Goal: Information Seeking & Learning: Learn about a topic

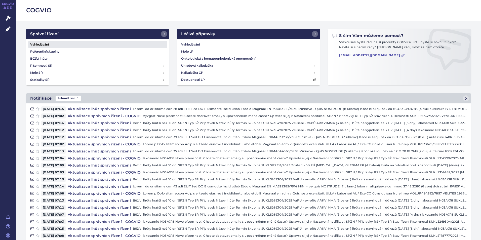
click at [47, 42] on h4 "Vyhledávání" at bounding box center [39, 44] width 19 height 5
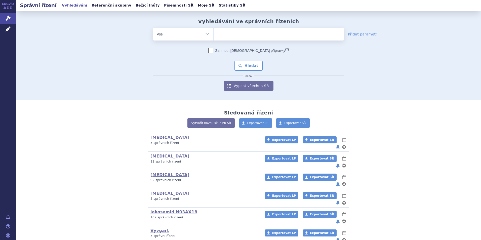
click at [234, 35] on ul at bounding box center [278, 33] width 131 height 11
click at [213, 35] on select at bounding box center [213, 34] width 0 height 13
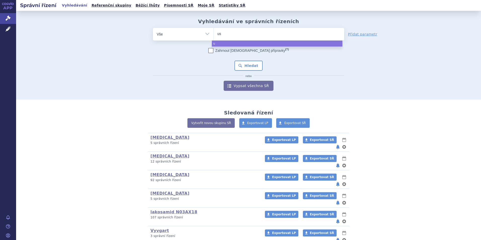
type input "ust"
type input "uste"
type input "ustek"
type input "usteki"
type input "ustekin"
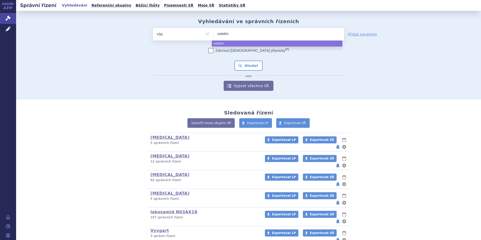
type input "ustekinu"
type input "ustekinum"
type input "ustekinuma"
type input "ustekinumab"
select select "ustekinumab"
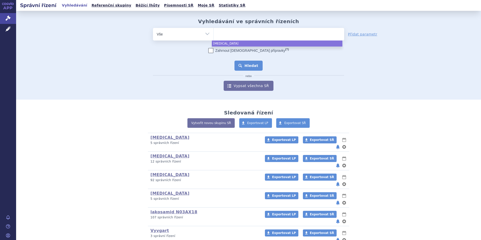
click at [252, 65] on button "Hledat" at bounding box center [248, 66] width 28 height 10
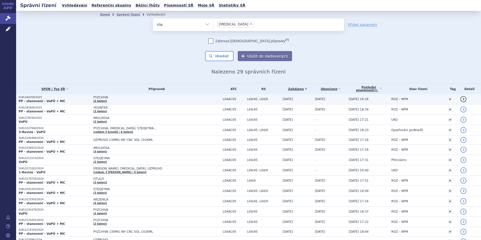
click at [35, 99] on strong "PP - stanovení - VaPÚ + MC" at bounding box center [42, 101] width 47 height 4
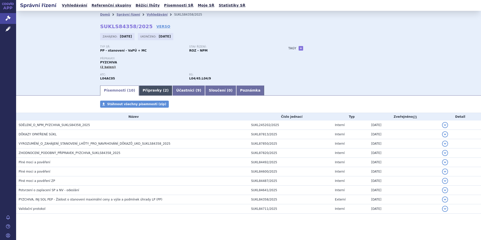
click at [143, 90] on link "Přípravky ( 2 )" at bounding box center [155, 90] width 33 height 10
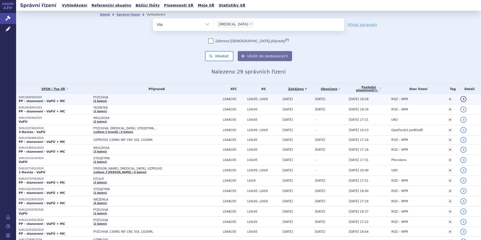
click at [101, 98] on span "PYZCHIVA" at bounding box center [156, 98] width 126 height 4
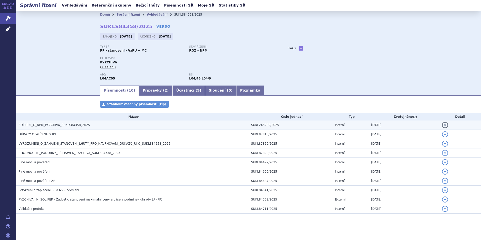
click at [45, 124] on span "SDĚLENÍ_O_NPM_PYZCHIVA_SUKLS84358_2025" at bounding box center [54, 125] width 71 height 4
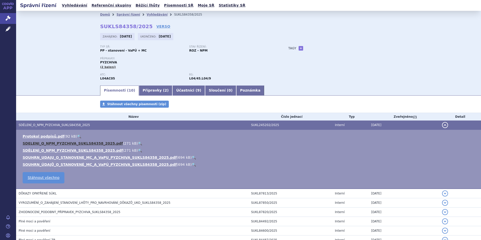
click at [53, 142] on link "SDELENI_O_NPM_PYZCHIVA_SUKLS84358_2025.pdf" at bounding box center [73, 143] width 100 height 4
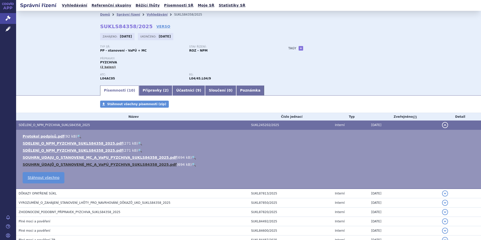
click at [57, 164] on link "SOUHRN_ÚDAJŮ_O_STANOVENÉ_MC_A_VaPÚ_PYZCHIVA_SUKLS84358_2025.pdf" at bounding box center [100, 164] width 154 height 4
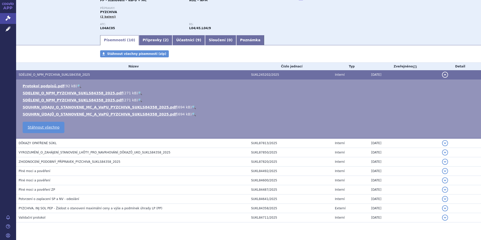
scroll to position [63, 0]
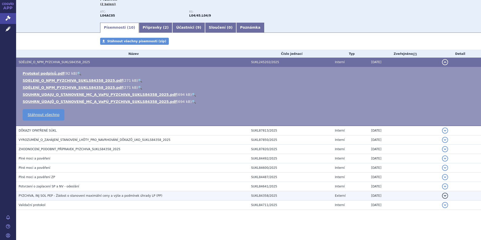
click at [69, 194] on span "PYZCHIVA, INJ SOL PEP - Žádost o stanovení maximální ceny a výše a podmínek úhr…" at bounding box center [91, 196] width 144 height 4
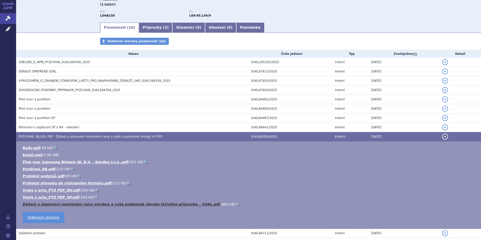
click at [108, 204] on link "Žádost o stanovení maximální ceny výrobce a výše podmínek úhrady léčivého přípr…" at bounding box center [122, 204] width 198 height 4
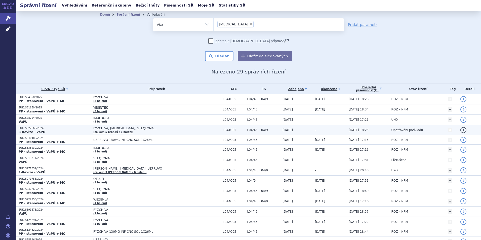
click at [34, 130] on strong "3-Revize - VaPÚ" at bounding box center [32, 132] width 27 height 4
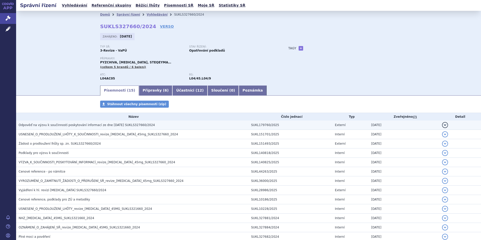
click at [79, 124] on span "Odpověď na výzvu k součinnosti poskytování informací ze dne [DATE] SUKLS327660/…" at bounding box center [87, 125] width 136 height 4
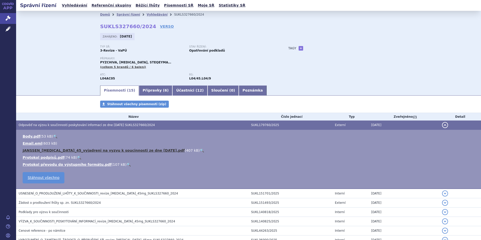
click at [61, 150] on link "JANSSEN_[MEDICAL_DATA]_45_vyjadreni na vyzvu k soucinnosti ze dne [DATE].pdf" at bounding box center [104, 150] width 162 height 4
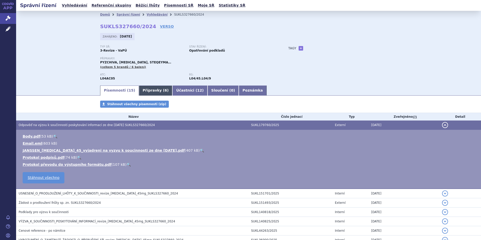
click at [145, 92] on link "Přípravky ( 6 )" at bounding box center [155, 90] width 33 height 10
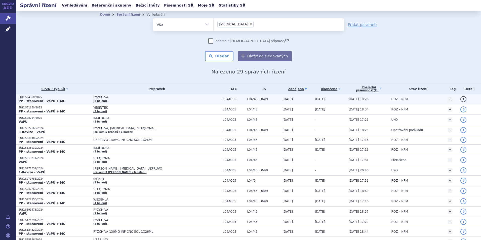
click at [29, 99] on strong "PP - stanovení - VaPÚ + MC" at bounding box center [42, 101] width 47 height 4
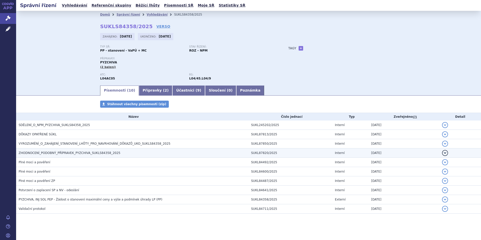
click at [26, 152] on span "ZHODNOCENÍ_PODOBNÝ_PŘÍPRAVEK_PYZCHIVA_SUKLS84358_2025" at bounding box center [70, 153] width 102 height 4
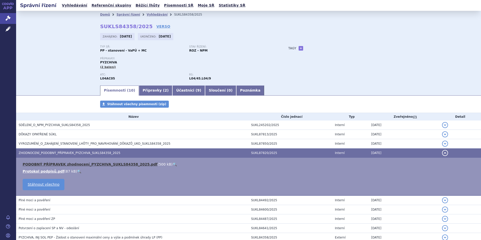
click at [82, 162] on link "PODOBNÝ PŘÍPRAVEK zhodnocení_PYZCHIVA_SUKLS84358_2025.pdf" at bounding box center [90, 164] width 135 height 4
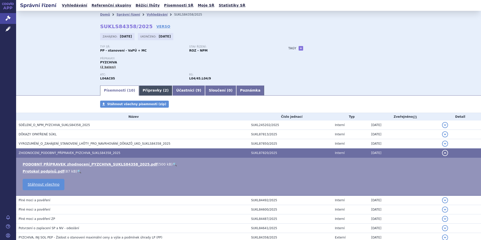
click at [146, 89] on link "Přípravky ( 2 )" at bounding box center [155, 90] width 33 height 10
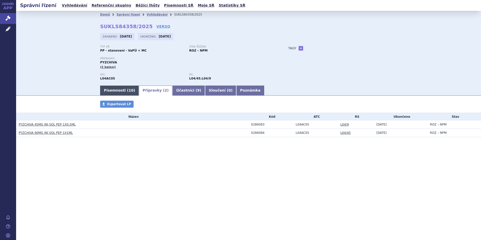
click at [111, 91] on link "Písemnosti ( 10 )" at bounding box center [119, 90] width 39 height 10
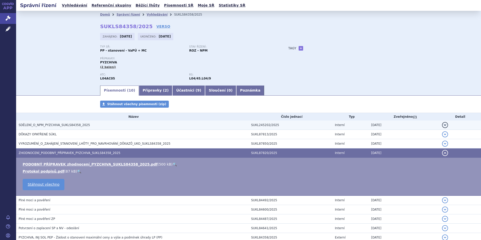
click at [26, 126] on span "SDĚLENÍ_O_NPM_PYZCHIVA_SUKLS84358_2025" at bounding box center [54, 125] width 71 height 4
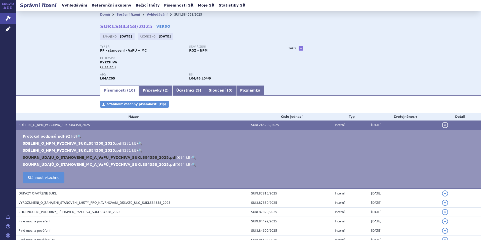
click at [44, 156] on link "SOUHRN_UDAJU_O_STANOVENE_MC_A_VaPU_PYZCHIVA_SUKLS84358_2025.pdf" at bounding box center [100, 157] width 154 height 4
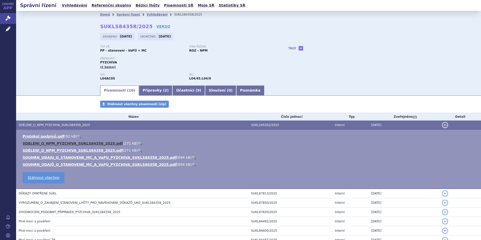
click at [41, 143] on link "SDELENI_O_NPM_PYZCHIVA_SUKLS84358_2025.pdf" at bounding box center [73, 143] width 100 height 4
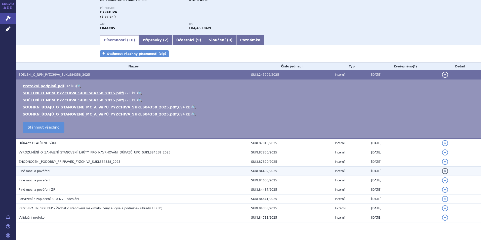
scroll to position [63, 0]
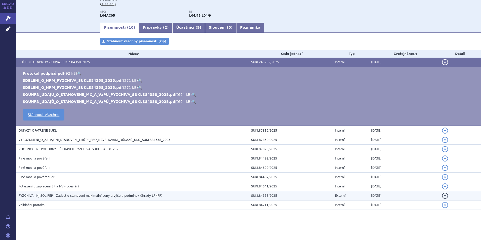
click at [84, 197] on span "PYZCHIVA, INJ SOL PEP - Žádost o stanovení maximální ceny a výše a podmínek úhr…" at bounding box center [91, 196] width 144 height 4
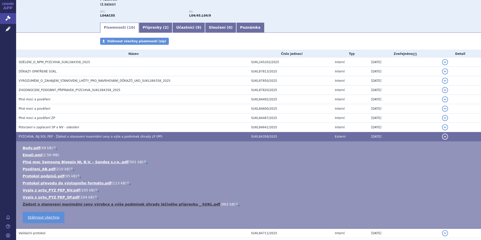
click at [54, 203] on link "Žádost o stanovení maximální ceny výrobce a výše podmínek úhrady léčivého přípr…" at bounding box center [122, 204] width 198 height 4
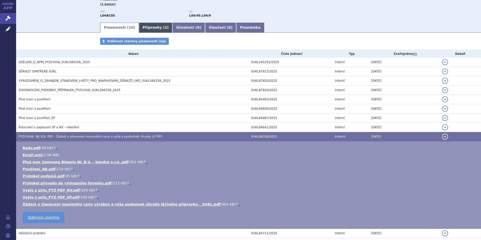
click at [150, 29] on link "Přípravky ( 2 )" at bounding box center [155, 28] width 33 height 10
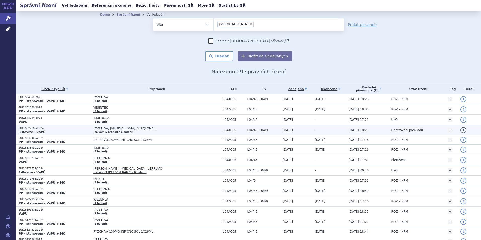
click at [49, 131] on p "3-Revize - VaPÚ" at bounding box center [55, 132] width 72 height 4
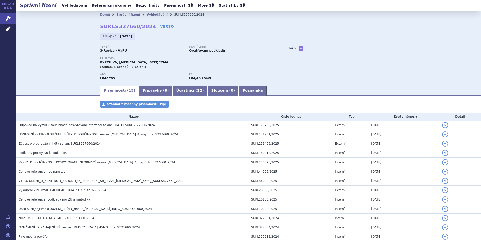
drag, startPoint x: 148, startPoint y: 88, endPoint x: 142, endPoint y: 96, distance: 9.7
click at [148, 88] on link "Přípravky ( 6 )" at bounding box center [155, 90] width 33 height 10
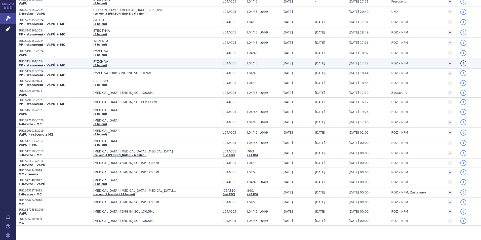
scroll to position [164, 0]
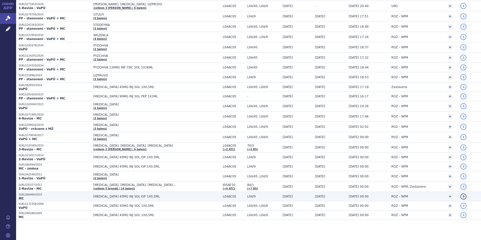
click at [104, 197] on span "[MEDICAL_DATA] 45MG INJ SOL ISP 1X0,5ML" at bounding box center [156, 197] width 126 height 4
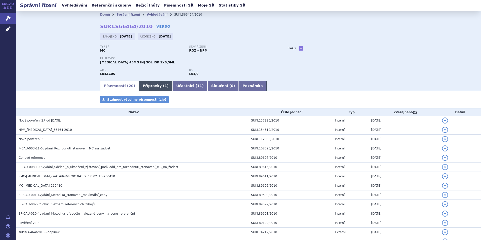
click at [145, 86] on link "Přípravky ( 1 )" at bounding box center [155, 86] width 33 height 10
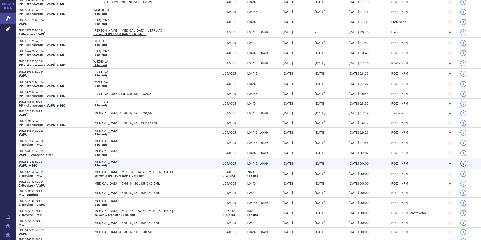
scroll to position [164, 0]
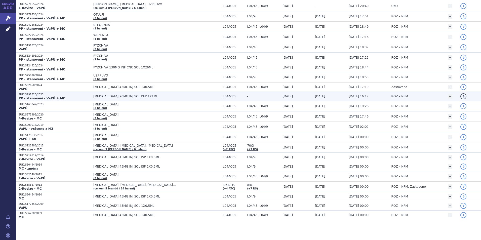
click at [102, 96] on span "[MEDICAL_DATA] 90MG INJ SOL PEP 1X1ML" at bounding box center [156, 97] width 126 height 4
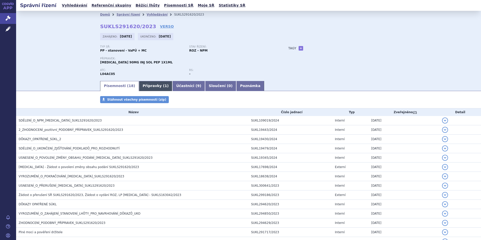
click at [146, 85] on link "Přípravky ( 1 )" at bounding box center [155, 86] width 33 height 10
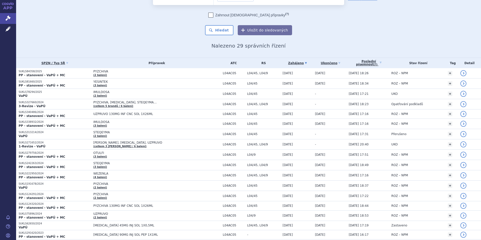
scroll to position [75, 0]
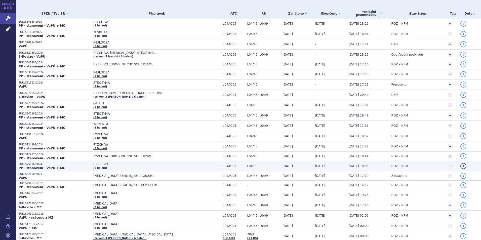
click at [26, 166] on strong "PP - stanovení - VaPÚ + MC" at bounding box center [42, 168] width 47 height 4
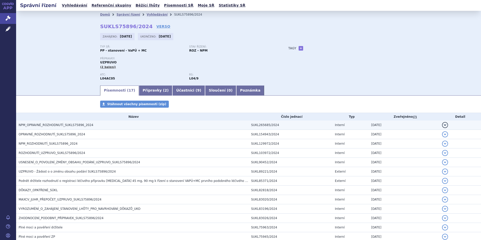
click at [41, 125] on span "NPM_OPRAVNÉ_ROZHODNUTÍ_SUKLS75896_2024" at bounding box center [56, 125] width 75 height 4
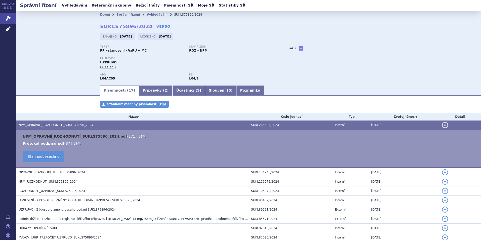
click at [61, 137] on link "NPM_OPRAVNÉ_ROZHODNUTÍ_SUKLS75896_2024.pdf" at bounding box center [75, 136] width 104 height 4
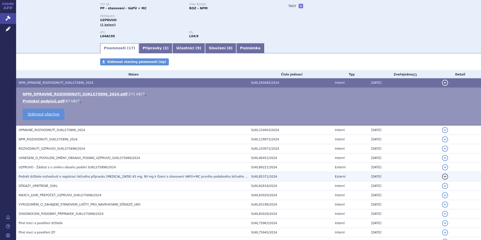
scroll to position [50, 0]
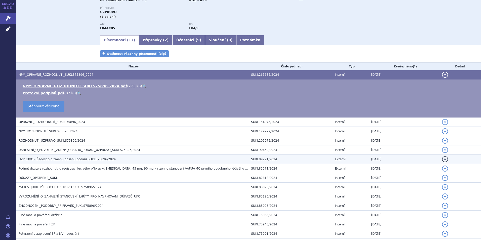
click at [47, 157] on span "UZPRUVO - Žádost o o změnu obsahu podání SUKLS75896/2024" at bounding box center [67, 159] width 97 height 4
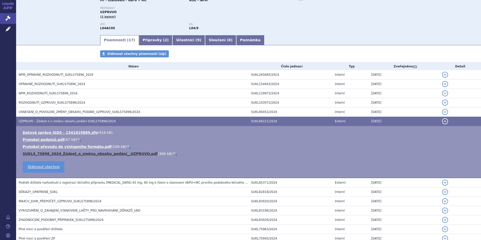
click at [59, 152] on link "SUKLS_75896_2024_Žádost_o_změnu_obsahu_podání__UZPRUVO.pdf" at bounding box center [90, 154] width 135 height 4
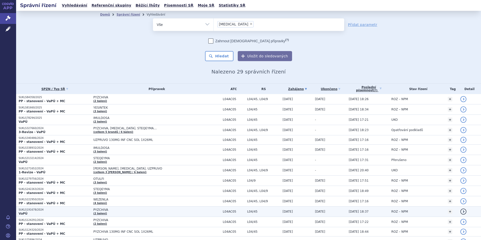
click at [101, 211] on span "PYZCHIVA (2 balení)" at bounding box center [156, 211] width 127 height 7
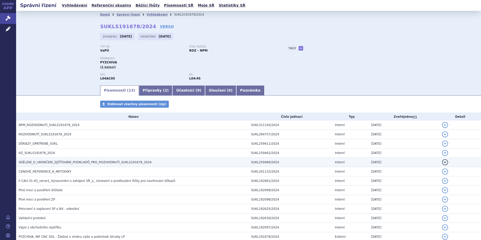
click at [56, 160] on span "SDĚLENÍ_O_UKONČENÍ_ZJIŠŤOVÁNÍ_PODKLADŮ_PRO_ROZHODNUTÍ_SUKLS191678_2024" at bounding box center [85, 162] width 133 height 4
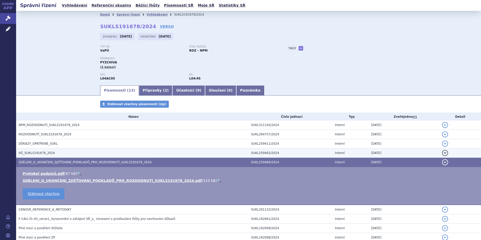
click at [47, 151] on span "HZ_SUKLS191678_2024" at bounding box center [37, 153] width 36 height 4
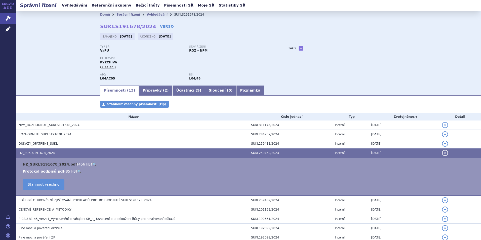
click at [44, 163] on link "HZ_SUKLS191678_2024.pdf" at bounding box center [50, 164] width 54 height 4
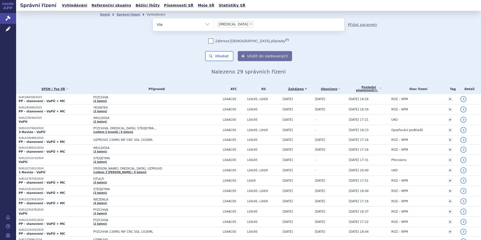
click at [359, 24] on link "Přidat parametr" at bounding box center [362, 24] width 29 height 5
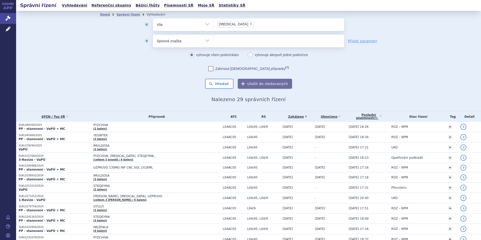
click at [205, 39] on select "Vše Spisová značka Typ SŘ Přípravek/SUKL kód Účastník/Držitel" at bounding box center [183, 40] width 60 height 11
select select "filter-mesh-illness"
click at [153, 35] on select "Vše Spisová značka Typ SŘ Přípravek/SUKL kód Účastník/Držitel" at bounding box center [183, 40] width 60 height 11
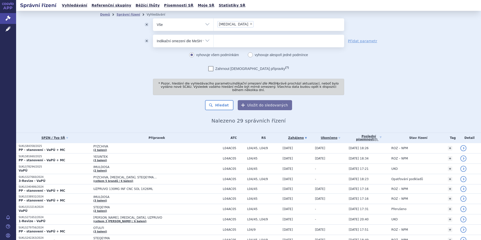
click at [206, 39] on select "Vše Spisová značka Typ SŘ Přípravek/SUKL kód Účastník/Držitel" at bounding box center [183, 40] width 60 height 11
click at [224, 40] on ul at bounding box center [278, 40] width 131 height 11
click at [213, 40] on select at bounding box center [213, 40] width 0 height 13
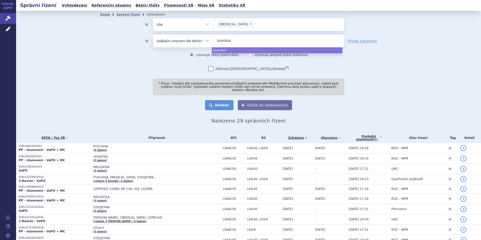
type input "psoriáza"
click at [209, 101] on button "Hledat" at bounding box center [219, 105] width 28 height 10
select select "psoriáza"
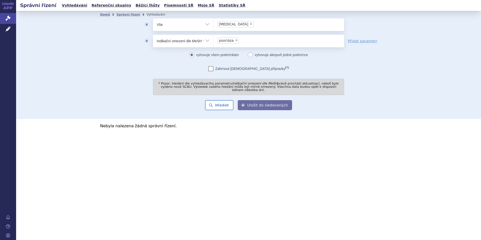
click at [235, 40] on span "×" at bounding box center [236, 40] width 3 height 3
click at [213, 40] on select "psoriáza" at bounding box center [213, 40] width 0 height 13
select select
click at [226, 43] on ul at bounding box center [278, 40] width 131 height 11
click at [213, 43] on select at bounding box center [213, 40] width 0 height 13
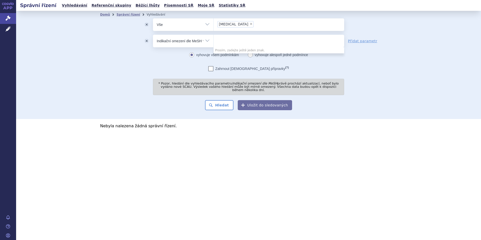
click at [146, 40] on button "odstranit" at bounding box center [146, 41] width 13 height 13
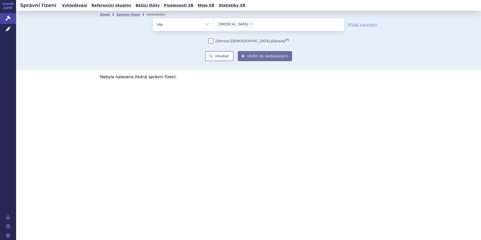
click at [205, 24] on select "Vše Spisová značka Typ SŘ Přípravek/SUKL kód Účastník/Držitel" at bounding box center [183, 23] width 60 height 11
click at [153, 18] on select "Vše Spisová značka Typ SŘ Přípravek/SUKL kód Účastník/Držitel" at bounding box center [183, 23] width 60 height 11
click at [209, 25] on select "Vše Spisová značka Typ SŘ Přípravek/SUKL kód Účastník/Držitel" at bounding box center [183, 23] width 60 height 11
select select "filter-all"
click at [153, 18] on select "Vše Spisová značka Typ SŘ Přípravek/SUKL kód Účastník/Držitel" at bounding box center [183, 23] width 60 height 11
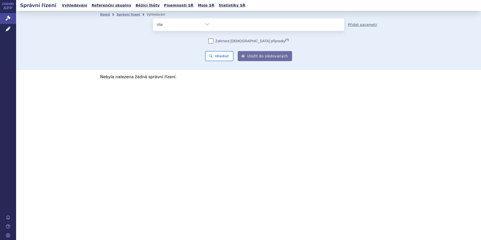
click at [364, 24] on link "Přidat parametr" at bounding box center [362, 24] width 29 height 5
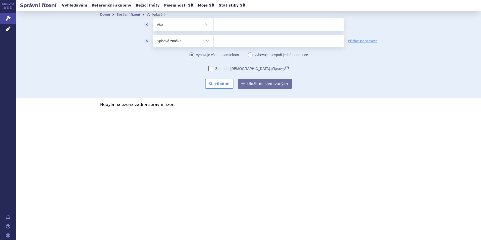
click at [207, 39] on select "Vše Spisová značka Typ SŘ Přípravek/SUKL kód Účastník/Držitel" at bounding box center [183, 40] width 60 height 11
select select "filter-procedure-type"
click at [153, 35] on select "Vše Spisová značka Typ SŘ Přípravek/SUKL kód Účastník/Držitel" at bounding box center [183, 40] width 60 height 11
click at [278, 41] on ul at bounding box center [278, 40] width 131 height 11
click at [213, 41] on select at bounding box center [213, 40] width 0 height 13
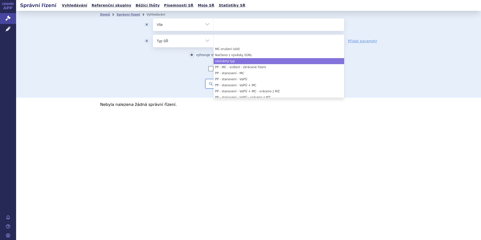
scroll to position [251, 0]
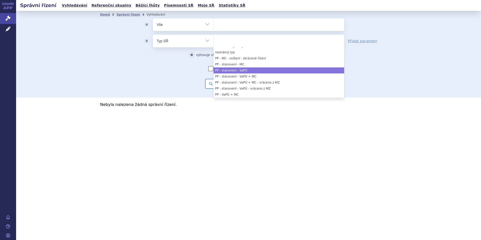
select select "84278796-84de-4582-b0f8-61eec2e942b4"
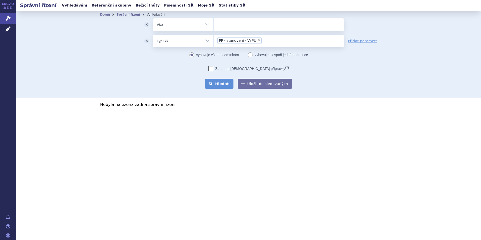
click at [222, 84] on button "Hledat" at bounding box center [219, 84] width 28 height 10
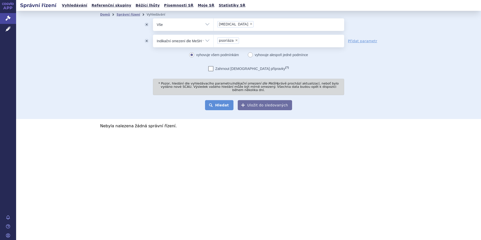
click at [222, 100] on button "Hledat" at bounding box center [219, 105] width 28 height 10
click at [235, 40] on span "×" at bounding box center [236, 40] width 3 height 3
click at [213, 40] on select "psoriáza" at bounding box center [213, 40] width 0 height 13
select select
click at [146, 39] on button "odstranit" at bounding box center [146, 41] width 13 height 13
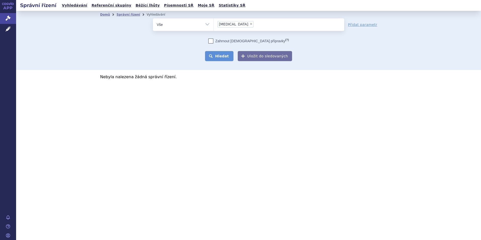
click at [224, 56] on button "Hledat" at bounding box center [219, 56] width 28 height 10
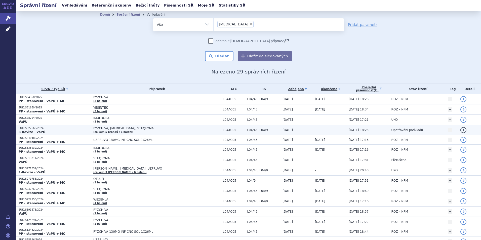
click at [40, 130] on strong "3-Revize - VaPÚ" at bounding box center [32, 132] width 27 height 4
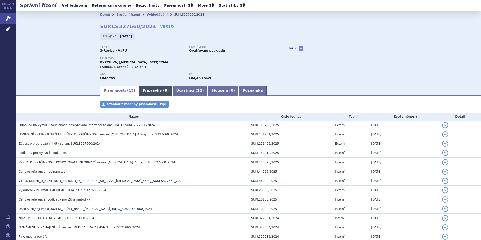
click at [164, 89] on span "6" at bounding box center [165, 90] width 3 height 4
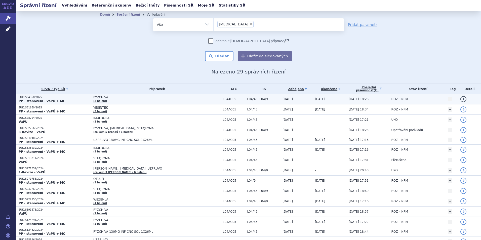
click at [102, 98] on span "PYZCHIVA" at bounding box center [156, 98] width 126 height 4
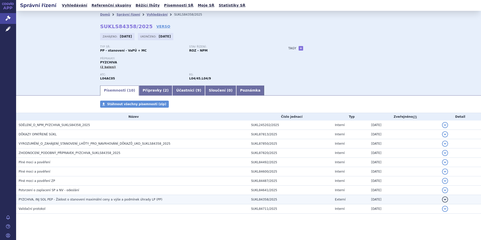
click at [52, 201] on span "PYZCHIVA, INJ SOL PEP - Žádost o stanovení maximální ceny a výše a podmínek úhr…" at bounding box center [91, 200] width 144 height 4
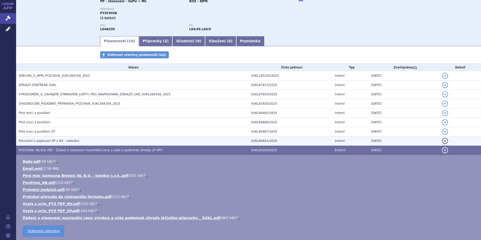
scroll to position [50, 0]
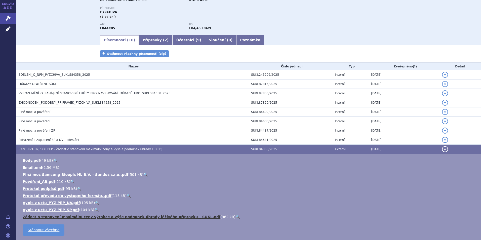
click at [93, 215] on link "Žádost o stanovení maximální ceny výrobce a výše podmínek úhrady léčivého přípr…" at bounding box center [122, 217] width 198 height 4
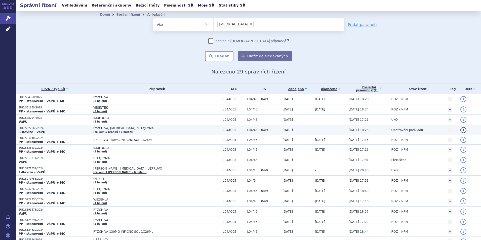
click at [97, 130] on span "PYZCHIVA, [MEDICAL_DATA], STEQEYMA… (celkem 5 brandů / 6 balení)" at bounding box center [156, 129] width 127 height 7
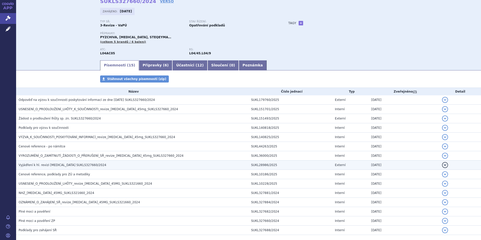
scroll to position [50, 0]
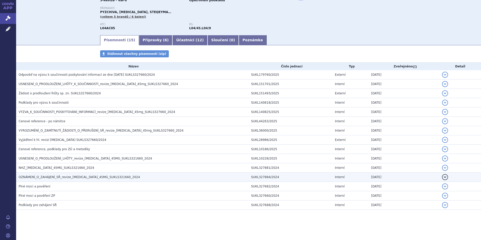
click at [46, 178] on span "OZNÁMENÍ_O_ZAHÁJENÍ_SŘ_revize_ustekinumab_45MG_SUKLS321660_2024" at bounding box center [79, 177] width 121 height 4
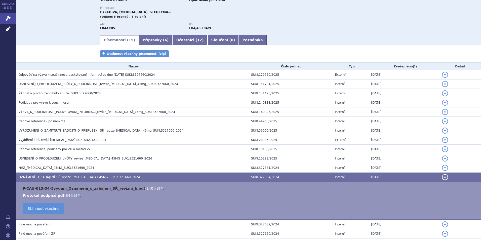
click at [75, 189] on link "F-CAU-013-34-5vydání_Oznámení_o_zahájení_SŘ_revizní_b.pdf" at bounding box center [84, 188] width 122 height 4
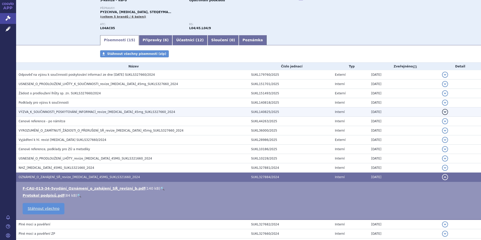
click at [70, 113] on span "VÝZVA_K_SOUČINNOSTI_POSKYTOVÁNÍ_INFORMACÍ_revize_ustekinumab_45mg_SUKLS327660_2…" at bounding box center [97, 112] width 156 height 4
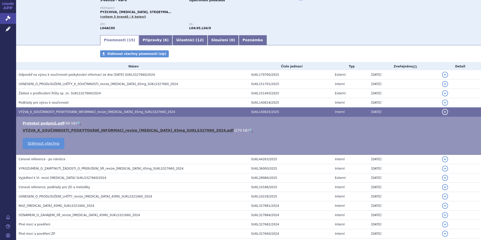
click at [97, 131] on link "VÝZVA_K_SOUČINNOSTI_POSKYTOVÁNÍ_INFORMACÍ_revize_ustekinumab_45mg_SUKLS327660_2…" at bounding box center [128, 130] width 211 height 4
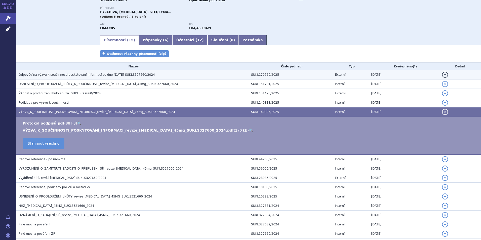
click at [55, 75] on span "Odpověď na výzvu k součinnosti poskytování informací ze dne 17. 4. 2025 SUKLS32…" at bounding box center [87, 75] width 136 height 4
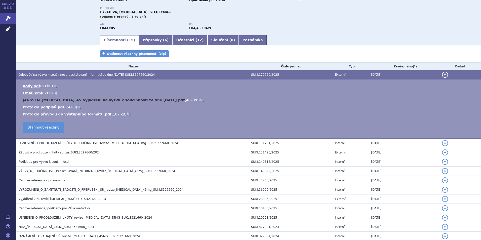
click at [63, 100] on link "JANSSEN_Stelara_45_vyjadreni na vyzvu k soucinnosti ze dne 17. 4. 2025.pdf" at bounding box center [104, 100] width 162 height 4
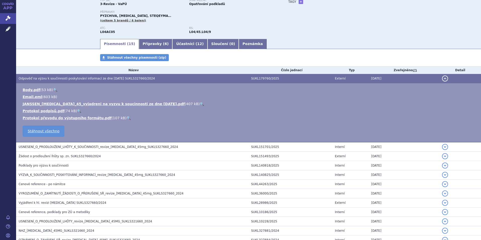
scroll to position [0, 0]
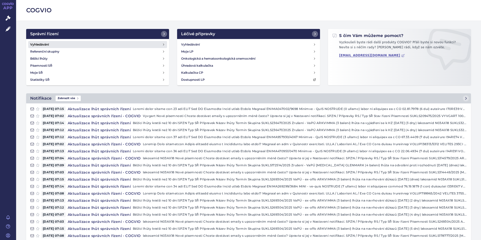
click at [36, 43] on h4 "Vyhledávání" at bounding box center [39, 44] width 19 height 5
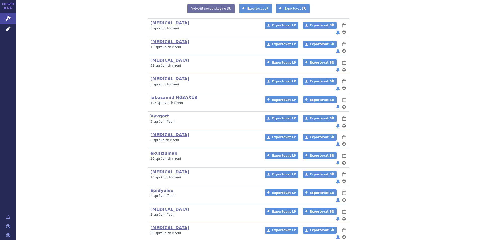
scroll to position [137, 0]
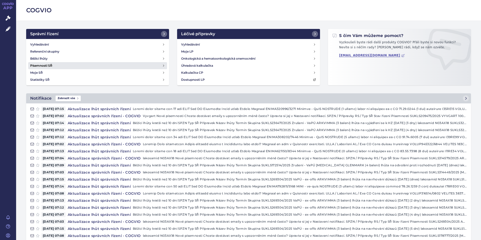
drag, startPoint x: 40, startPoint y: 43, endPoint x: 62, endPoint y: 66, distance: 31.5
click at [40, 43] on h4 "Vyhledávání" at bounding box center [39, 44] width 19 height 5
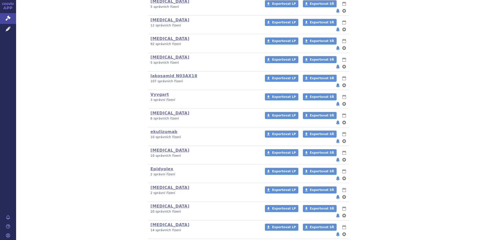
scroll to position [137, 0]
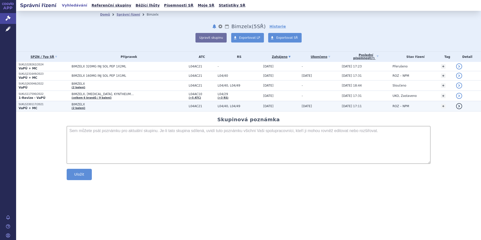
click at [31, 108] on strong "VaPÚ + MC" at bounding box center [28, 108] width 19 height 4
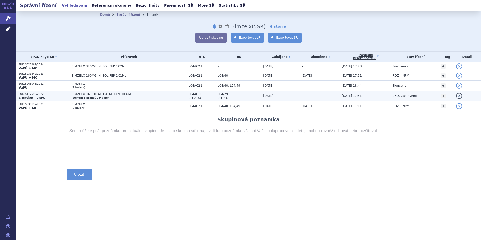
click at [32, 94] on p "SUKLS117590/2022" at bounding box center [44, 94] width 51 height 4
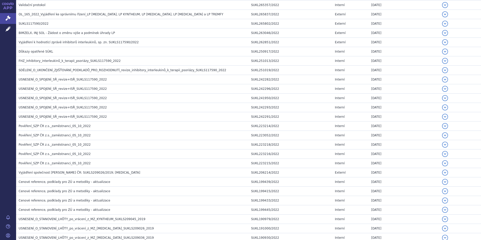
scroll to position [830, 0]
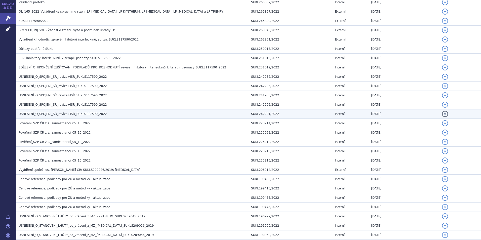
click at [53, 114] on span "USNESENÍ_O_SPOJENÍ_SŘ_revize+ISŘ_SUKLS117590_2022" at bounding box center [63, 114] width 88 height 4
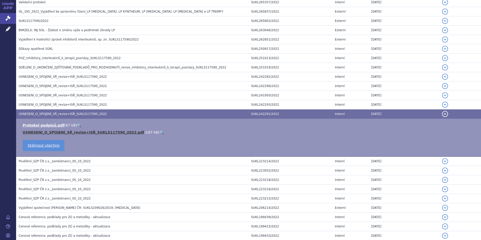
click at [63, 132] on link "USNESENÍ_O_SPOJENÍ_SŘ_revize+ISŘ_SUKLS117590_2022.pdf" at bounding box center [84, 132] width 122 height 4
